Goal: Navigation & Orientation: Find specific page/section

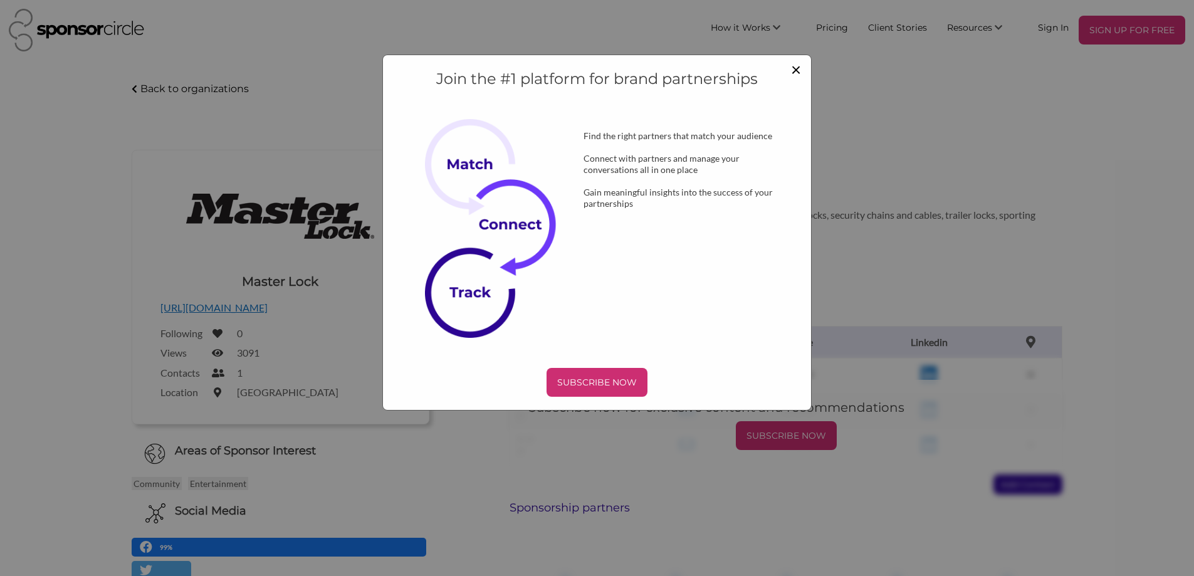
click at [796, 71] on span "×" at bounding box center [796, 68] width 10 height 21
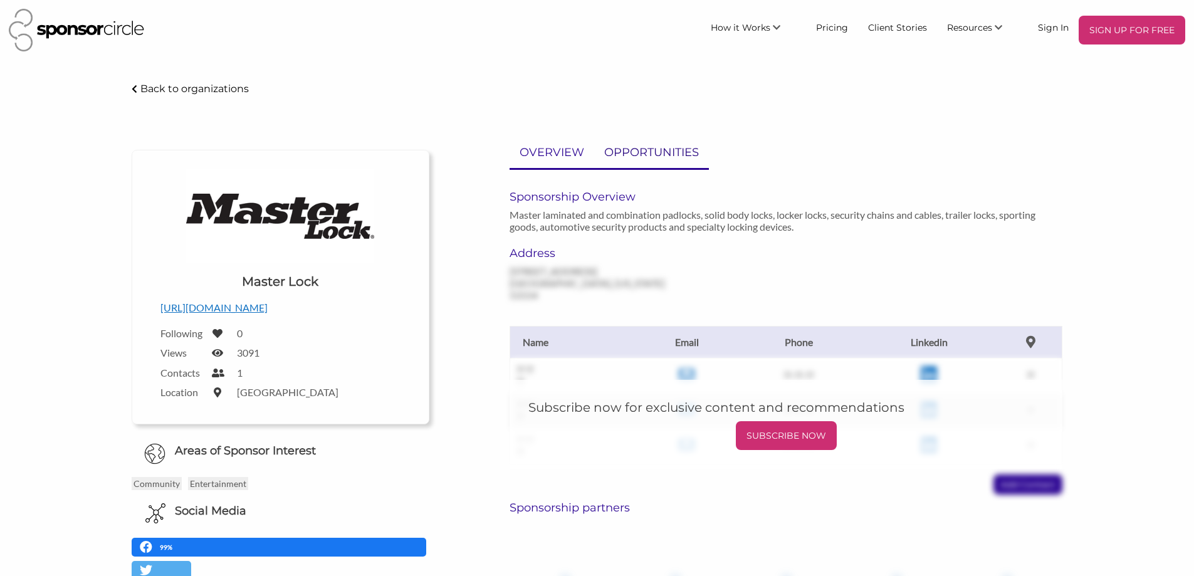
click at [637, 150] on p "OPPORTUNITIES" at bounding box center [651, 153] width 95 height 18
click at [663, 155] on p "OPPORTUNITIES" at bounding box center [651, 153] width 95 height 18
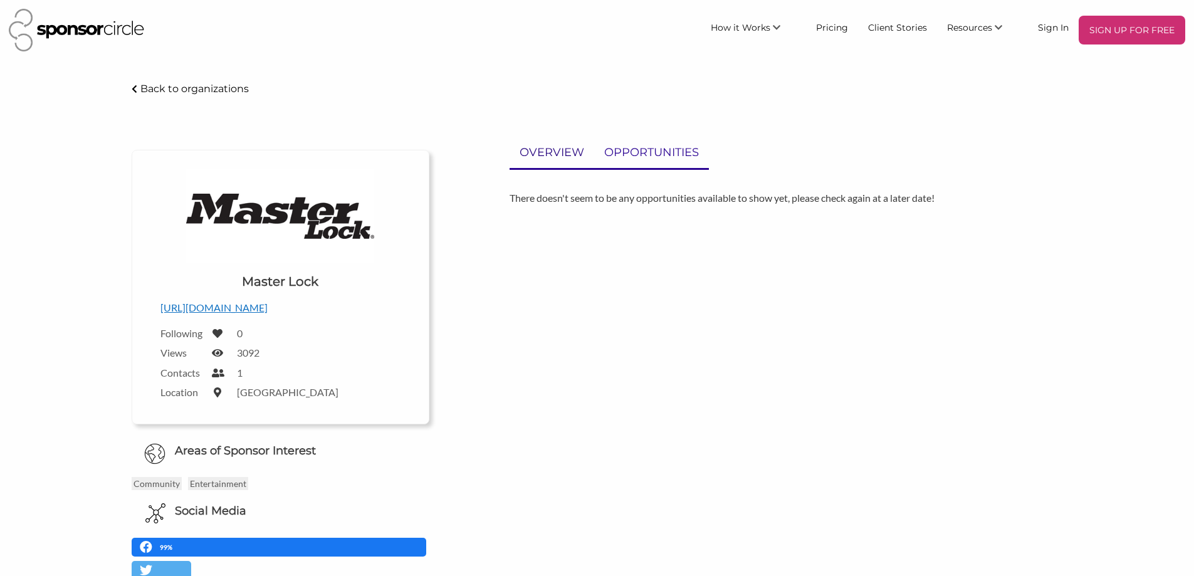
click at [538, 146] on p "OVERVIEW" at bounding box center [552, 153] width 65 height 18
